Goal: Contribute content: Contribute content

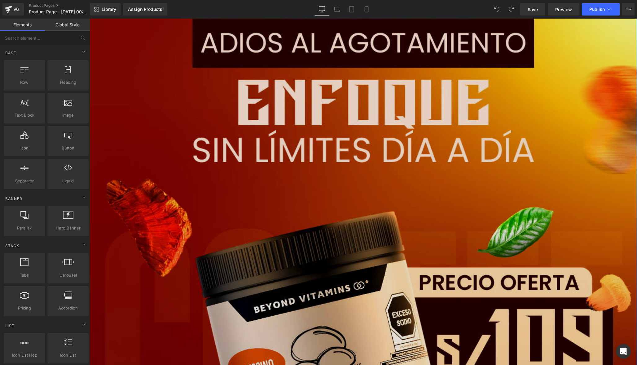
scroll to position [69, 0]
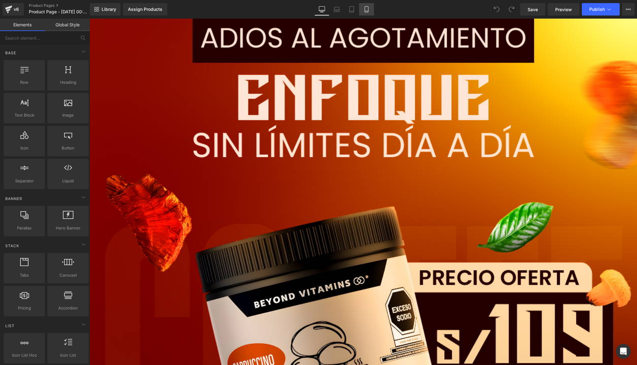
click at [367, 11] on icon at bounding box center [366, 11] width 3 height 0
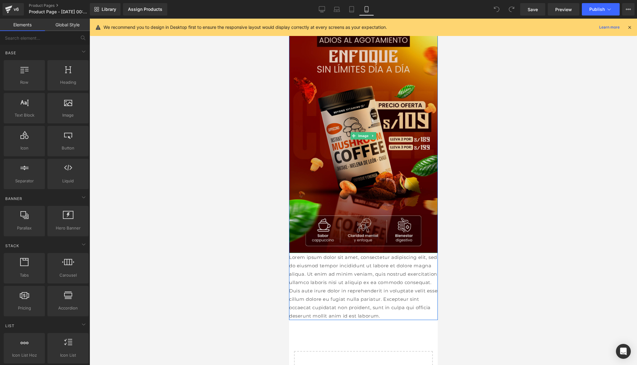
scroll to position [0, 0]
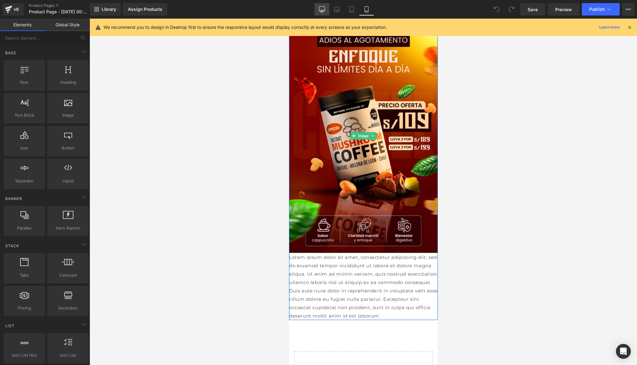
click at [326, 5] on link "Desktop" at bounding box center [321, 9] width 15 height 12
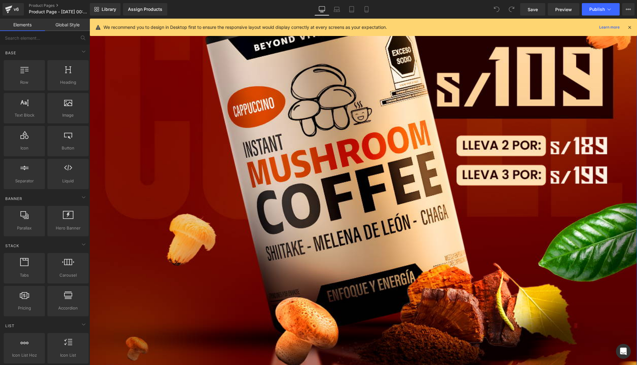
scroll to position [274, 0]
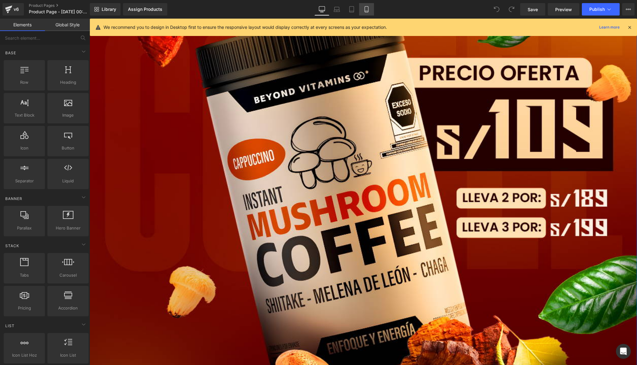
click at [370, 8] on link "Mobile" at bounding box center [366, 9] width 15 height 12
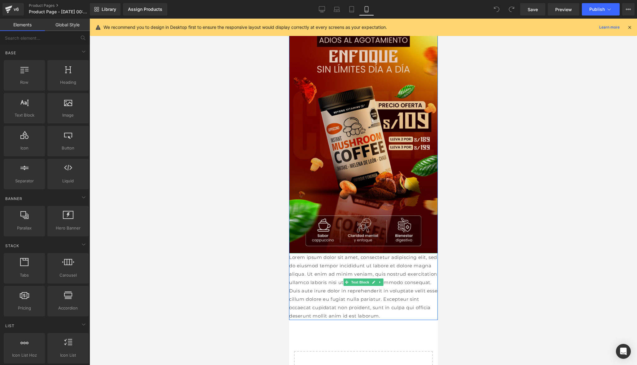
scroll to position [0, 0]
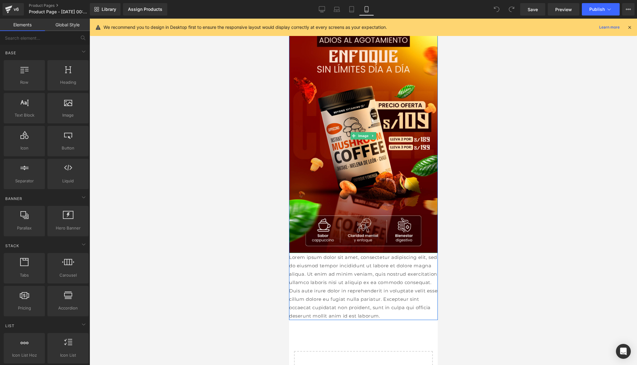
click at [629, 28] on icon at bounding box center [630, 27] width 6 height 6
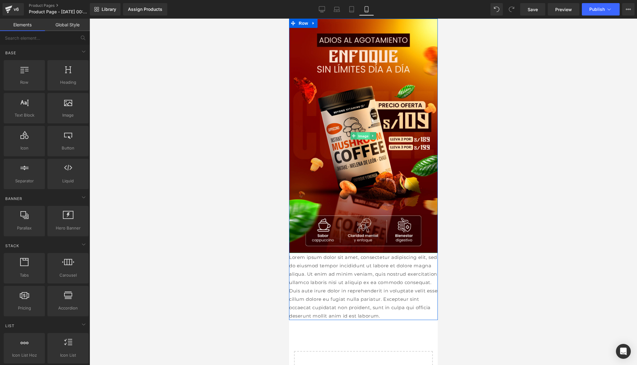
click at [364, 137] on span "Image" at bounding box center [363, 135] width 13 height 7
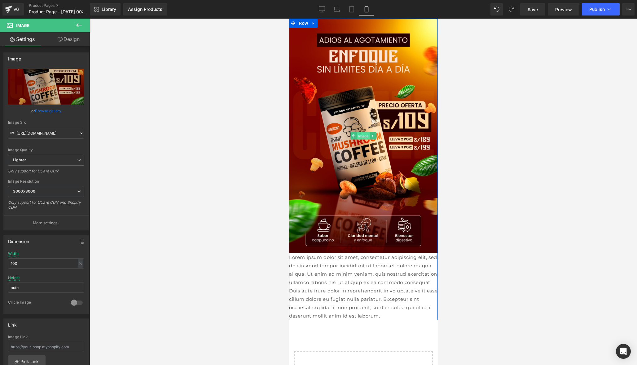
click at [360, 136] on span "Image" at bounding box center [363, 135] width 13 height 7
click at [372, 136] on icon at bounding box center [372, 135] width 1 height 2
click at [375, 137] on icon at bounding box center [375, 135] width 3 height 3
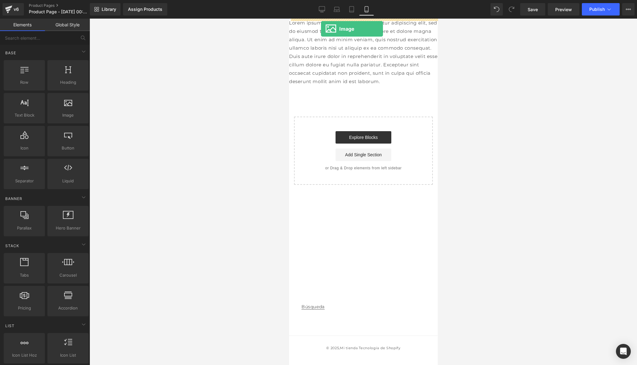
drag, startPoint x: 357, startPoint y: 128, endPoint x: 321, endPoint y: 29, distance: 105.7
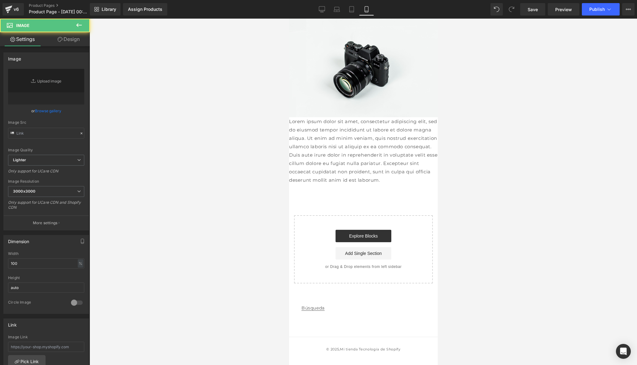
type input "//[DOMAIN_NAME][URL]"
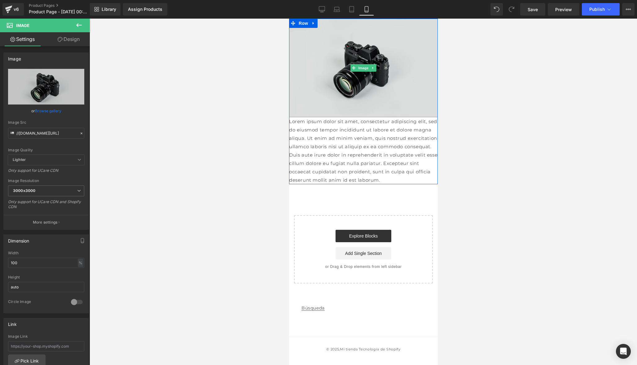
click at [362, 61] on img at bounding box center [363, 68] width 149 height 99
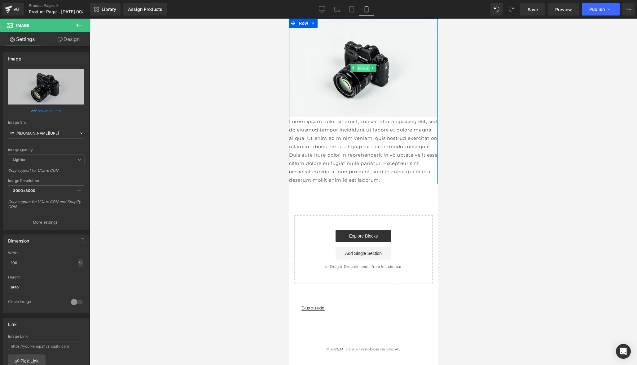
click at [362, 67] on span "Image" at bounding box center [363, 67] width 13 height 7
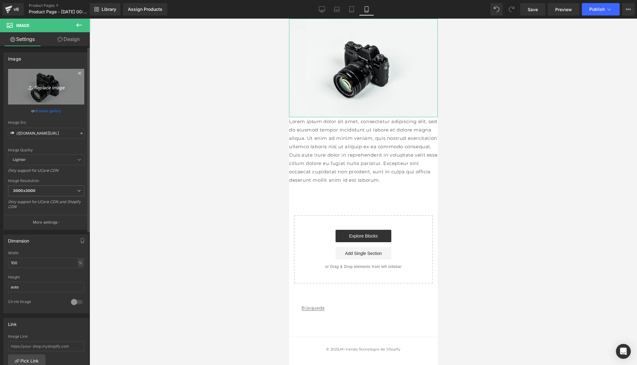
click at [46, 89] on icon "Replace Image" at bounding box center [46, 87] width 50 height 8
type input "C:\fakepath\Pag3.jpg"
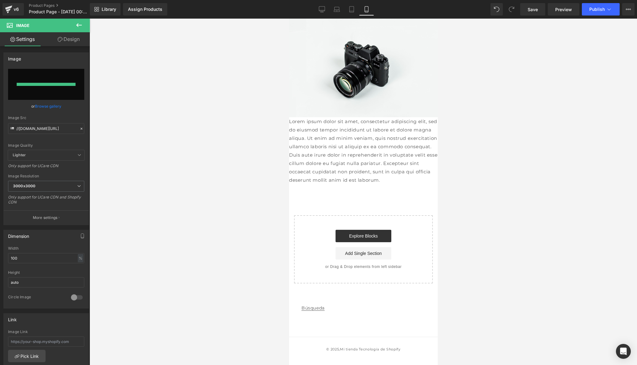
type input "[URL][DOMAIN_NAME]"
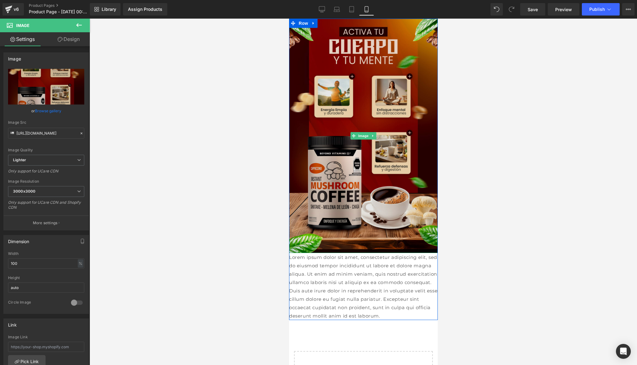
scroll to position [24, 0]
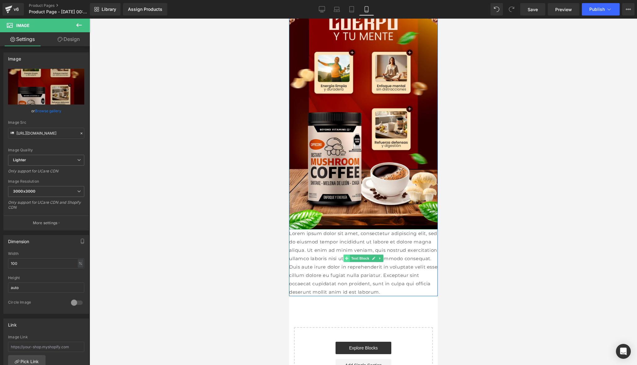
click at [343, 259] on span at bounding box center [346, 257] width 7 height 7
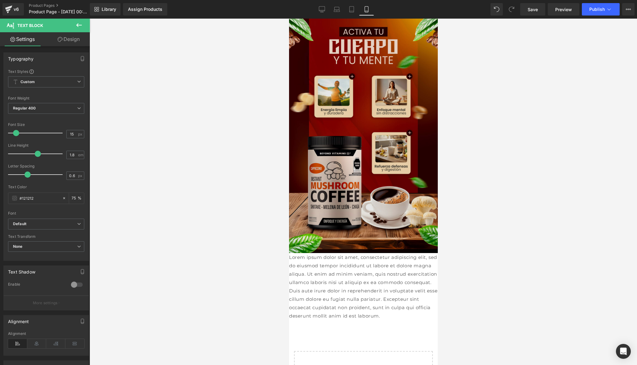
scroll to position [0, 0]
